Goal: Register for event/course

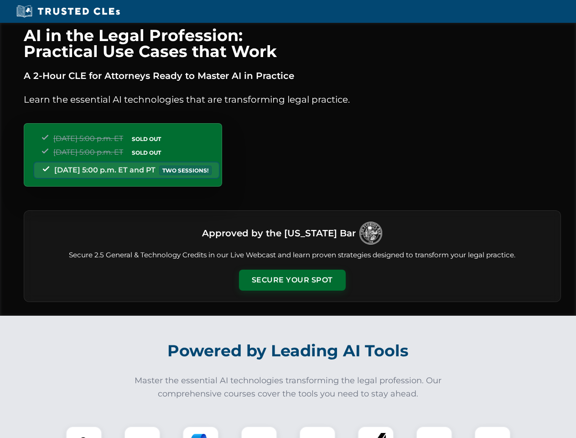
click at [292, 280] on button "Secure Your Spot" at bounding box center [292, 280] width 107 height 21
click at [84, 432] on img at bounding box center [84, 444] width 26 height 26
click at [142, 432] on div at bounding box center [142, 444] width 36 height 36
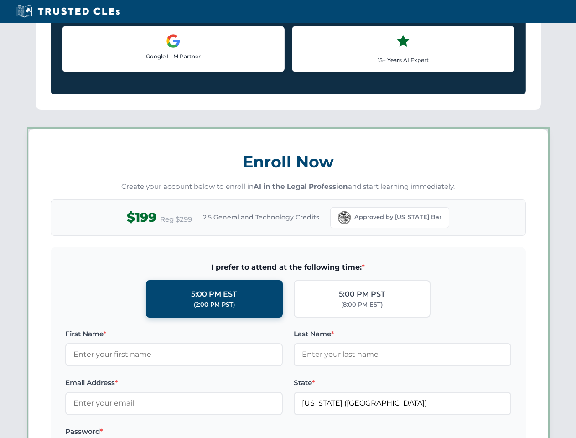
click at [259, 432] on label "Password *" at bounding box center [174, 431] width 218 height 11
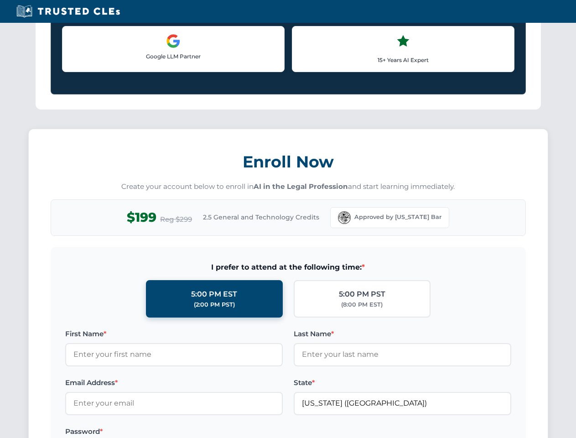
scroll to position [896, 0]
